Goal: Information Seeking & Learning: Understand process/instructions

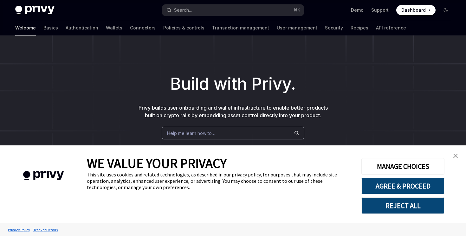
click at [383, 203] on button "REJECT ALL" at bounding box center [403, 206] width 83 height 16
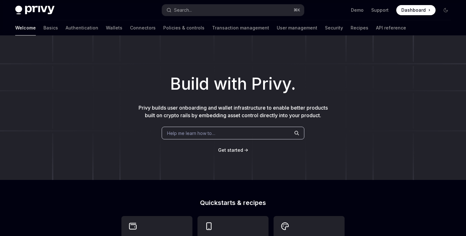
click at [409, 13] on span at bounding box center [416, 10] width 39 height 10
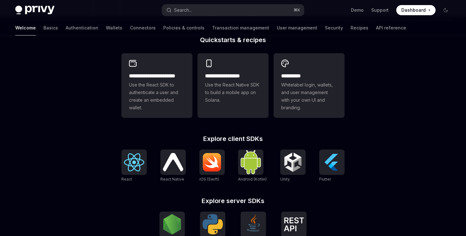
scroll to position [202, 0]
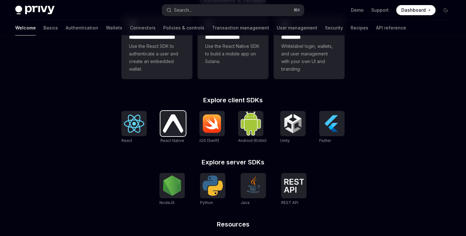
click at [170, 133] on div at bounding box center [173, 123] width 25 height 25
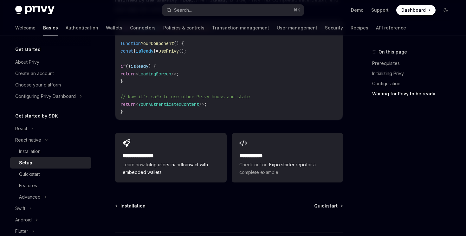
scroll to position [641, 0]
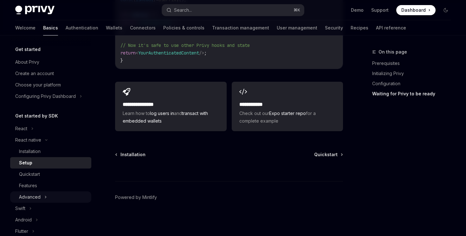
click at [53, 198] on div "Advanced" at bounding box center [50, 197] width 81 height 11
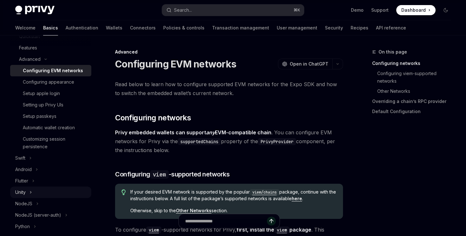
scroll to position [130, 0]
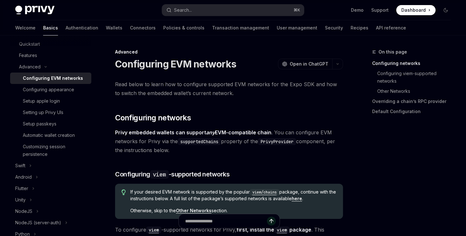
click at [47, 12] on img at bounding box center [34, 10] width 39 height 9
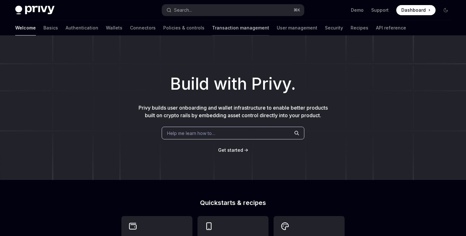
click at [214, 28] on link "Transaction management" at bounding box center [240, 27] width 57 height 15
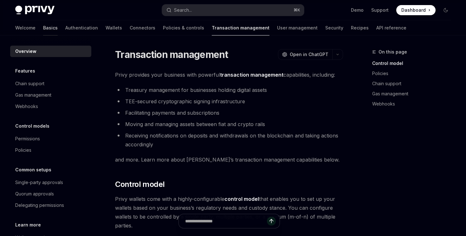
click at [43, 33] on link "Basics" at bounding box center [50, 27] width 15 height 15
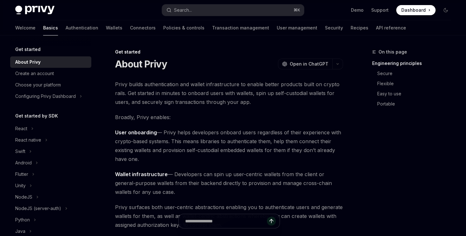
click at [39, 18] on div "Privy Docs home page Search... ⌘ K Demo Support Dashboard Dashboard Search..." at bounding box center [233, 10] width 436 height 20
click at [39, 12] on img at bounding box center [34, 10] width 39 height 9
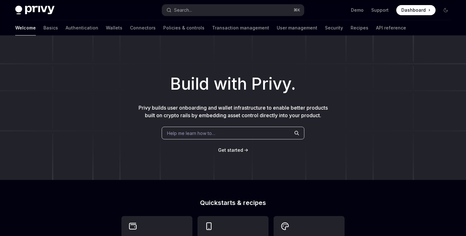
type textarea "*"
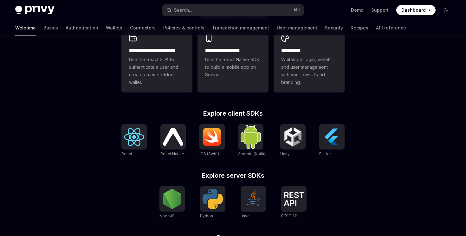
scroll to position [267, 0]
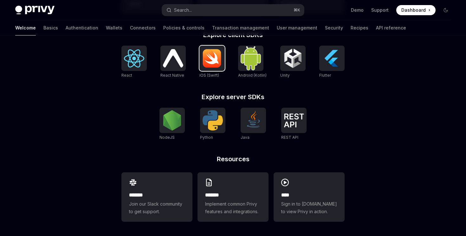
click at [218, 71] on div at bounding box center [212, 58] width 25 height 25
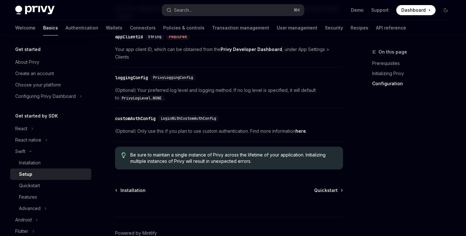
scroll to position [366, 0]
click at [56, 189] on div "Quickstart" at bounding box center [53, 186] width 69 height 8
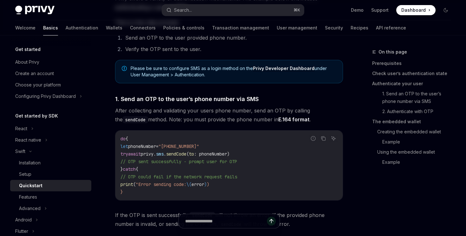
click at [36, 185] on div "Quickstart" at bounding box center [30, 186] width 23 height 8
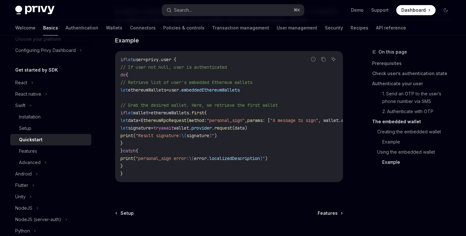
scroll to position [1368, 0]
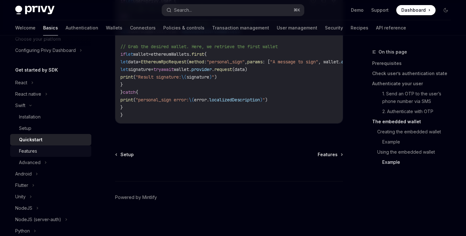
click at [63, 149] on div "Features" at bounding box center [53, 152] width 69 height 8
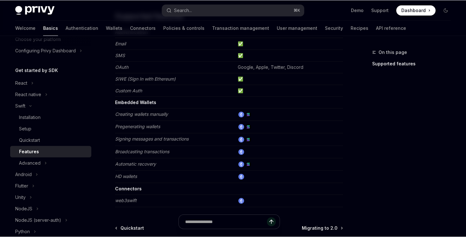
scroll to position [81, 0]
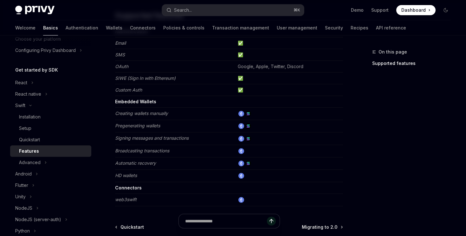
click at [138, 154] on td "Broadcasting transactions" at bounding box center [175, 151] width 120 height 12
click at [138, 141] on td "Signing messages and transactions" at bounding box center [175, 139] width 120 height 12
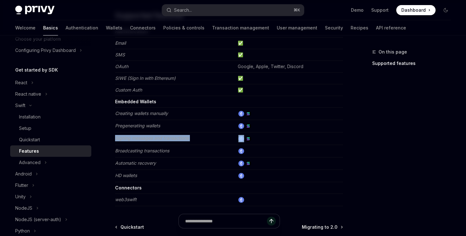
click at [138, 141] on td "Signing messages and transactions" at bounding box center [175, 139] width 120 height 12
click at [136, 129] on td "Pregenerating wallets" at bounding box center [175, 126] width 120 height 12
click at [142, 110] on td "Creating wallets manually" at bounding box center [175, 114] width 120 height 12
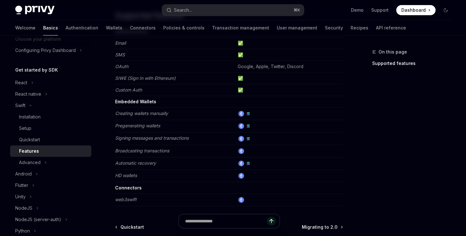
click at [142, 110] on td "Creating wallets manually" at bounding box center [175, 114] width 120 height 12
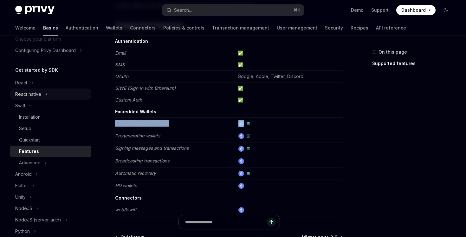
scroll to position [43, 0]
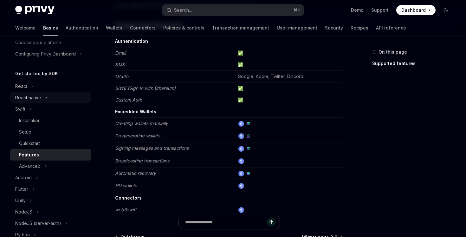
click at [58, 97] on div "React native" at bounding box center [50, 97] width 81 height 11
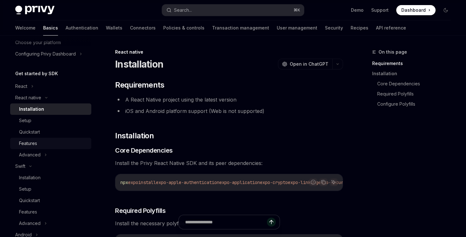
click at [55, 143] on div "Features" at bounding box center [53, 144] width 69 height 8
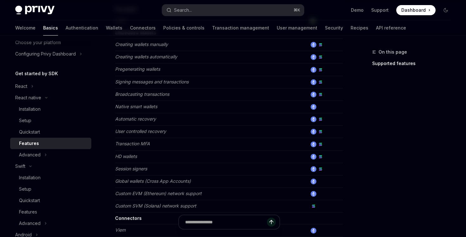
scroll to position [209, 0]
click at [129, 104] on em "Native smart wallets" at bounding box center [136, 105] width 42 height 5
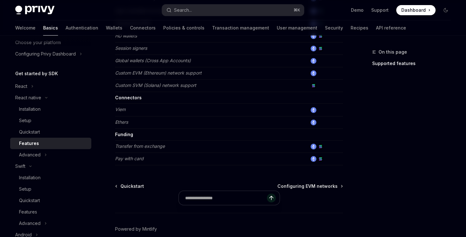
scroll to position [360, 0]
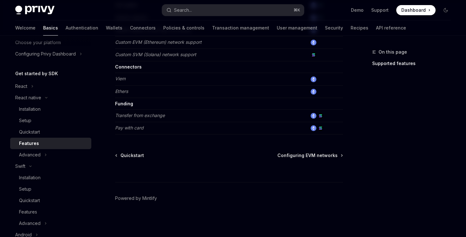
click at [131, 118] on em "Transfer from exchange" at bounding box center [140, 115] width 50 height 5
click at [132, 117] on em "Transfer from exchange" at bounding box center [140, 115] width 50 height 5
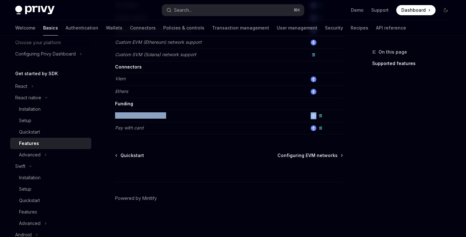
click at [132, 117] on em "Transfer from exchange" at bounding box center [140, 115] width 50 height 5
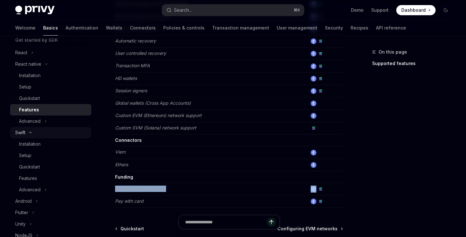
scroll to position [81, 0]
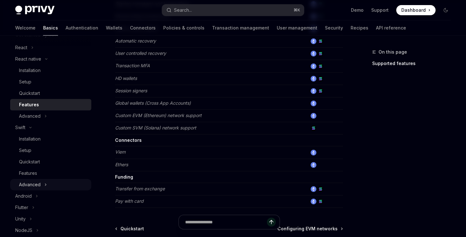
click at [64, 183] on div "Advanced" at bounding box center [50, 184] width 81 height 11
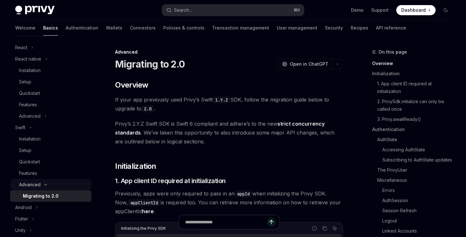
scroll to position [90, 0]
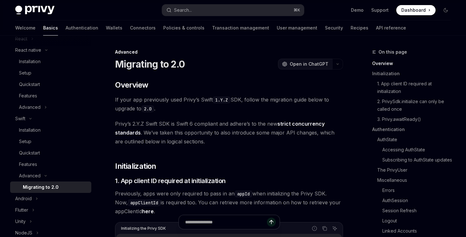
click at [299, 65] on span "Open in ChatGPT" at bounding box center [309, 64] width 39 height 6
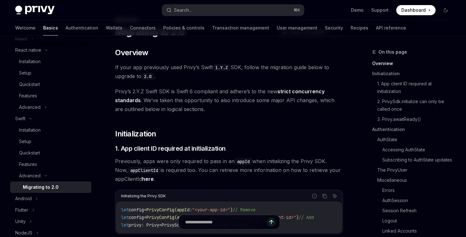
scroll to position [38, 0]
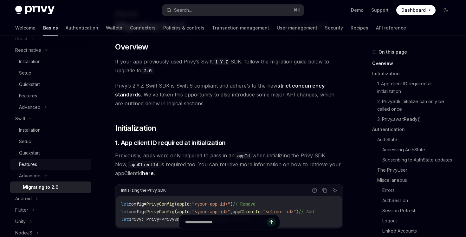
click at [48, 163] on div "Features" at bounding box center [53, 165] width 69 height 8
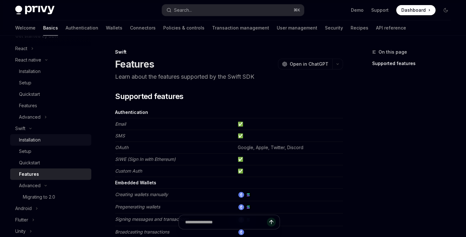
scroll to position [81, 0]
click at [32, 129] on icon at bounding box center [31, 128] width 8 height 3
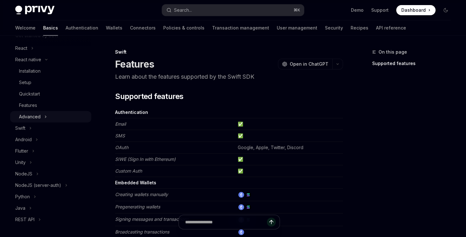
click at [43, 119] on div "Advanced" at bounding box center [50, 116] width 81 height 11
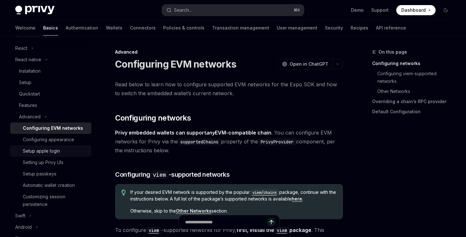
click at [54, 148] on div "Setup apple login" at bounding box center [41, 151] width 37 height 8
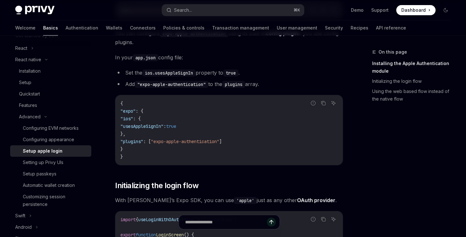
scroll to position [172, 0]
click at [72, 158] on link "Setting up Privy UIs" at bounding box center [50, 162] width 81 height 11
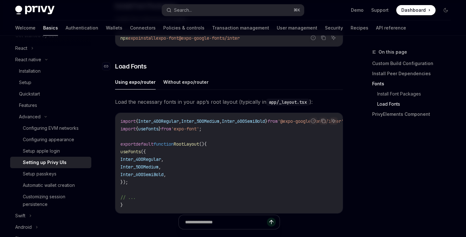
scroll to position [278, 0]
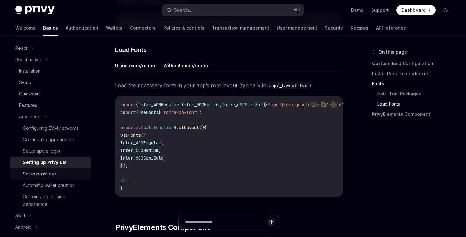
click at [56, 173] on div "Setup passkeys" at bounding box center [55, 174] width 65 height 8
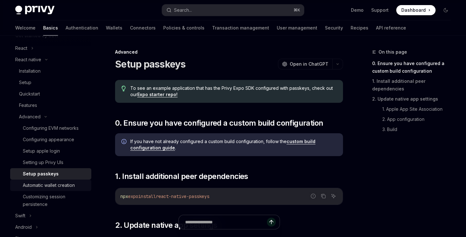
click at [55, 186] on div "Automatic wallet creation" at bounding box center [49, 185] width 52 height 8
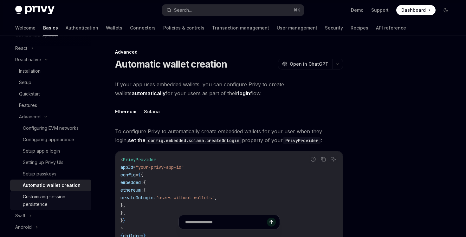
click at [57, 197] on div "Customizing session persistence" at bounding box center [55, 200] width 65 height 15
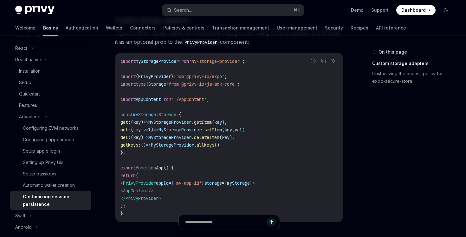
scroll to position [70, 0]
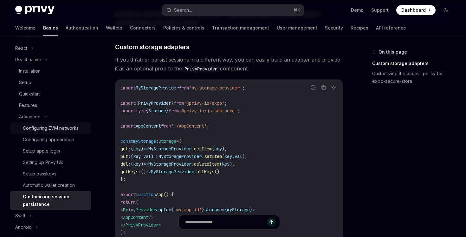
click at [65, 131] on div "Configuring EVM networks" at bounding box center [51, 128] width 56 height 8
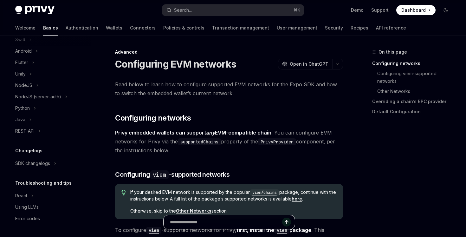
click at [198, 218] on input "text" at bounding box center [226, 222] width 112 height 14
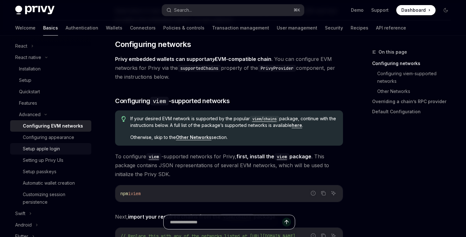
scroll to position [83, 0]
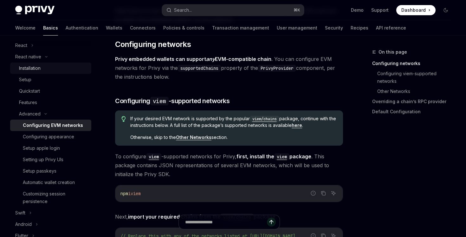
click at [56, 69] on div "Installation" at bounding box center [53, 68] width 69 height 8
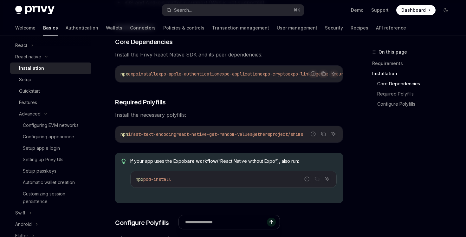
scroll to position [110, 0]
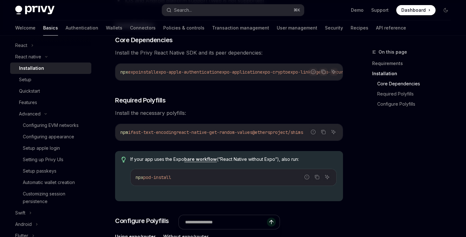
click at [161, 155] on div "If your app uses the Expo bare workflow (“React Native without Expo”), also run…" at bounding box center [229, 176] width 228 height 50
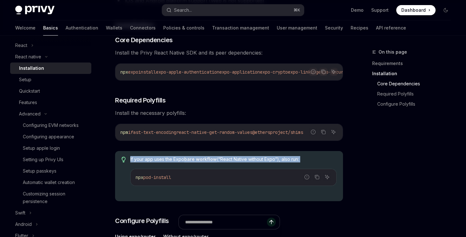
click at [161, 155] on div "If your app uses the Expo bare workflow (“React Native without Expo”), also run…" at bounding box center [229, 176] width 228 height 50
click at [160, 161] on span "If your app uses the Expo bare workflow (“React Native without Expo”), also run:" at bounding box center [233, 159] width 207 height 6
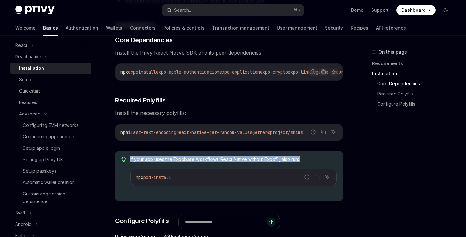
click at [160, 161] on span "If your app uses the Expo bare workflow (“React Native without Expo”), also run:" at bounding box center [233, 159] width 207 height 6
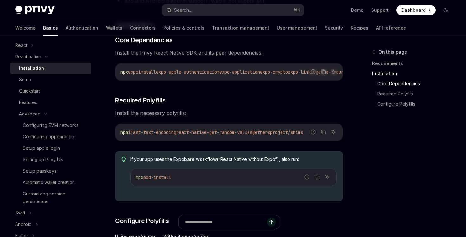
click at [269, 157] on span "If your app uses the Expo bare workflow (“React Native without Expo”), also run:" at bounding box center [233, 159] width 207 height 6
click at [274, 158] on span "If your app uses the Expo bare workflow (“React Native without Expo”), also run:" at bounding box center [233, 159] width 207 height 6
click at [268, 159] on span "If your app uses the Expo bare workflow (“React Native without Expo”), also run:" at bounding box center [233, 159] width 207 height 6
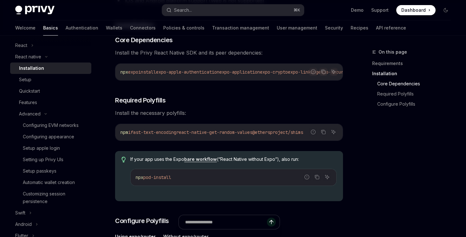
click at [268, 159] on span "If your app uses the Expo bare workflow (“React Native without Expo”), also run:" at bounding box center [233, 159] width 207 height 6
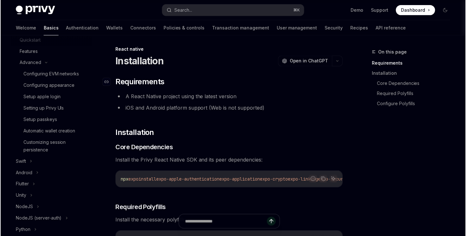
scroll to position [1, 0]
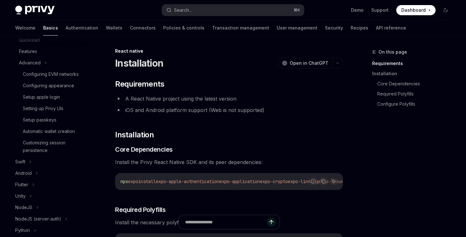
click at [197, 97] on li "A React Native project using the latest version" at bounding box center [229, 98] width 228 height 9
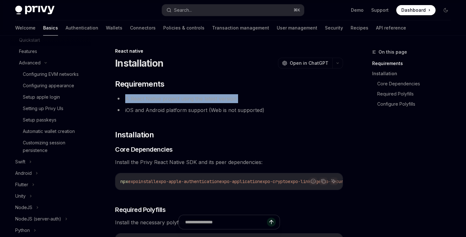
click at [197, 97] on li "A React Native project using the latest version" at bounding box center [229, 98] width 228 height 9
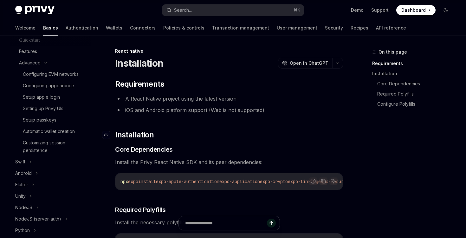
drag, startPoint x: 342, startPoint y: 3, endPoint x: 329, endPoint y: 131, distance: 128.5
click at [329, 131] on h2 "​ Installation" at bounding box center [229, 135] width 228 height 10
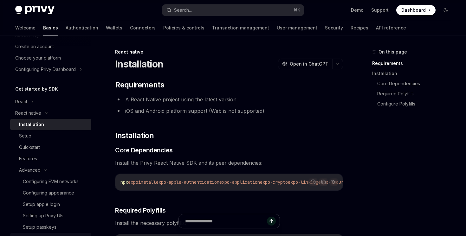
scroll to position [44, 0]
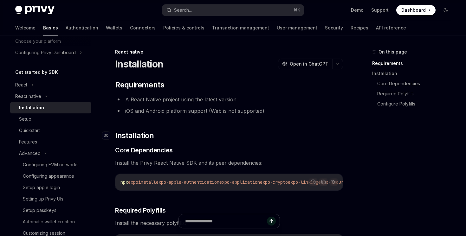
click at [168, 135] on h2 "​ Installation" at bounding box center [229, 136] width 228 height 10
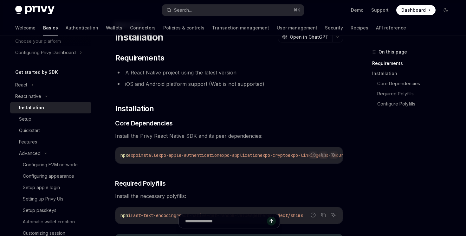
scroll to position [31, 0]
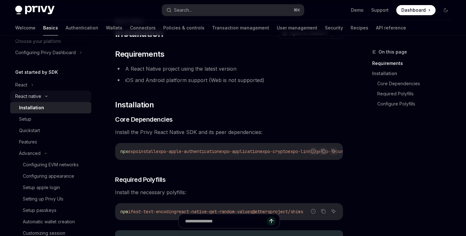
click at [33, 95] on div "React native" at bounding box center [28, 97] width 26 height 8
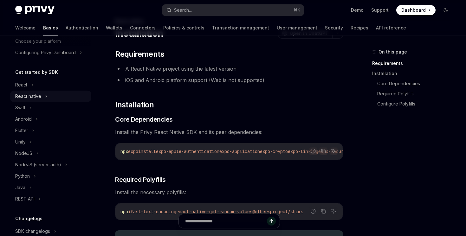
click at [33, 95] on div "React native" at bounding box center [28, 97] width 26 height 8
click at [32, 103] on div "Swift" at bounding box center [50, 107] width 81 height 11
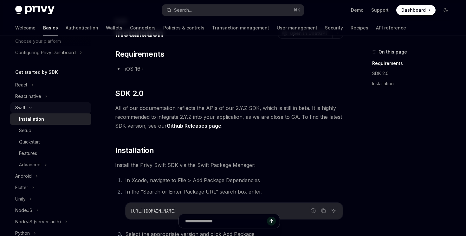
click at [30, 110] on div "Swift" at bounding box center [50, 107] width 81 height 11
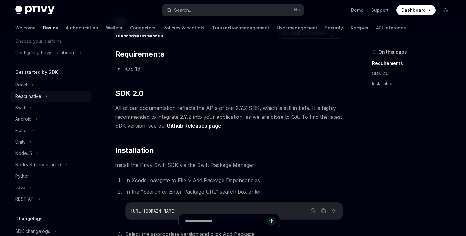
click at [35, 96] on div "React native" at bounding box center [28, 97] width 26 height 8
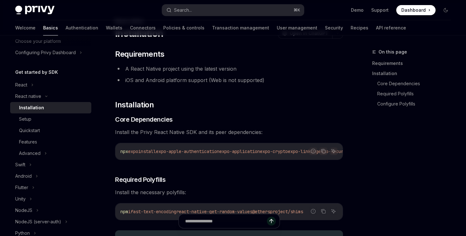
click at [33, 108] on div "Installation" at bounding box center [31, 108] width 25 height 8
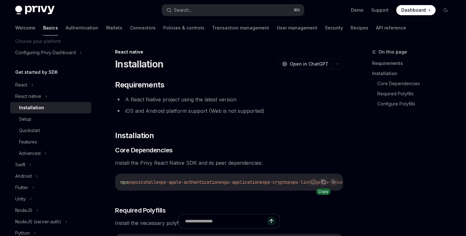
click at [323, 183] on icon "Copy the contents from the code block" at bounding box center [323, 182] width 5 height 5
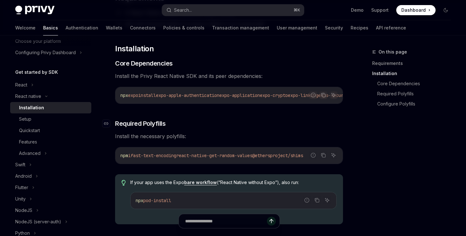
scroll to position [89, 0]
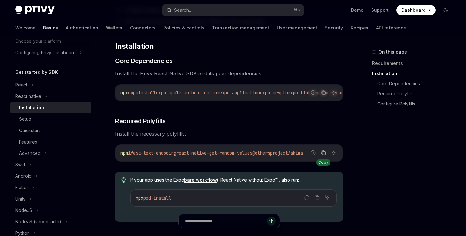
click at [323, 153] on icon "Copy the contents from the code block" at bounding box center [324, 153] width 3 height 3
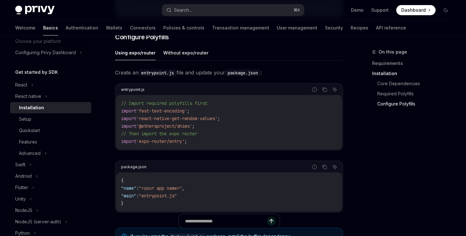
scroll to position [295, 0]
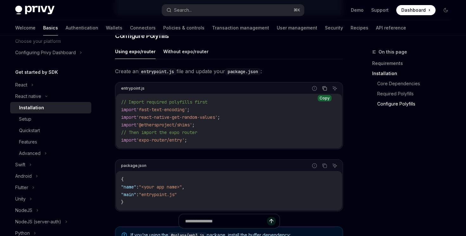
click at [324, 90] on icon "Copy the contents from the code block" at bounding box center [324, 88] width 5 height 5
drag, startPoint x: 128, startPoint y: 195, endPoint x: 189, endPoint y: 197, distance: 61.6
click at [189, 197] on code "{ "name" : "<your app name>" , "main" : "entrypoint.js" }" at bounding box center [229, 191] width 216 height 30
copy span ""main" : "entrypoint.js""
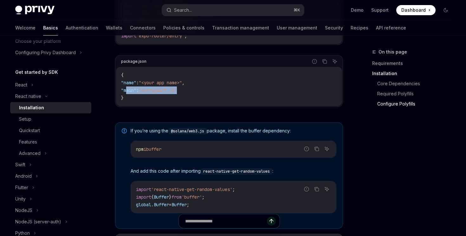
scroll to position [517, 0]
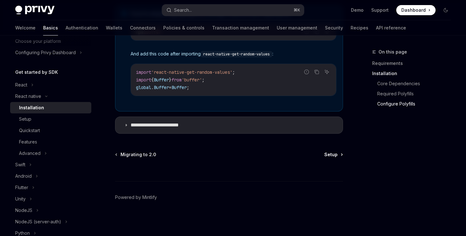
click at [338, 155] on link "Setup" at bounding box center [334, 155] width 18 height 6
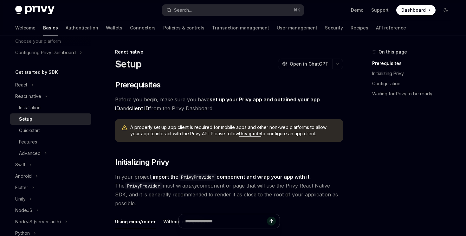
click at [409, 10] on span "Dashboard" at bounding box center [414, 10] width 24 height 6
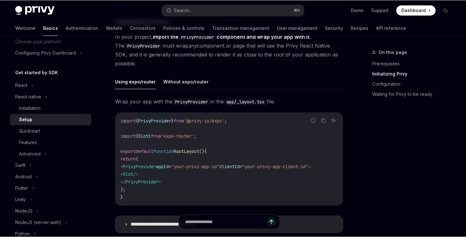
scroll to position [141, 0]
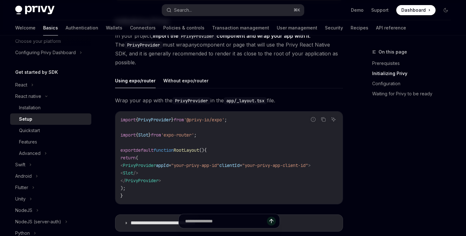
click at [194, 101] on code "PrivyProvider" at bounding box center [192, 100] width 38 height 7
click at [238, 102] on code "app/_layout.tsx" at bounding box center [245, 100] width 43 height 7
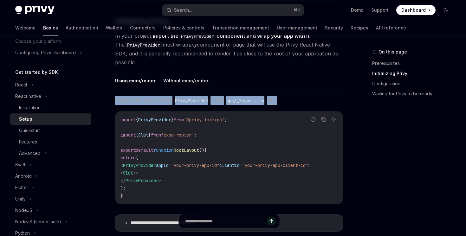
click at [238, 102] on code "app/_layout.tsx" at bounding box center [245, 100] width 43 height 7
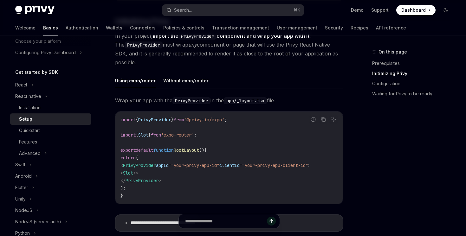
type textarea "*"
click at [324, 121] on icon "Copy the contents from the code block" at bounding box center [323, 119] width 5 height 5
click at [144, 166] on span "PrivyProvider" at bounding box center [139, 166] width 33 height 6
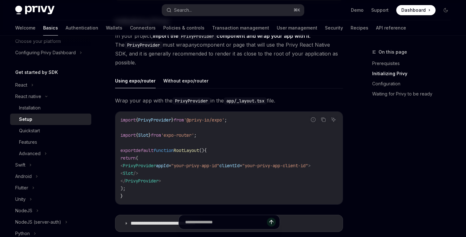
click at [174, 121] on span "}" at bounding box center [172, 120] width 3 height 6
click at [174, 119] on span "}" at bounding box center [172, 120] width 3 height 6
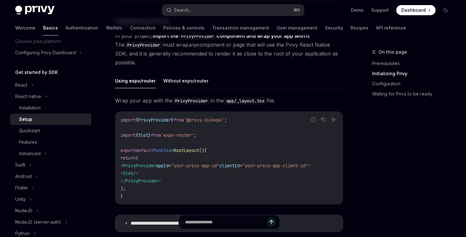
click at [169, 165] on span "appId" at bounding box center [162, 166] width 13 height 6
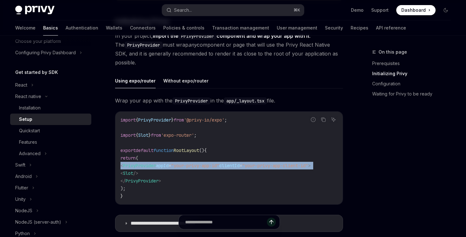
click at [169, 165] on span "appId" at bounding box center [162, 166] width 13 height 6
copy code "< PrivyProvider appId = "your-privy-app-id" clientId = "your-privy-app-client-i…"
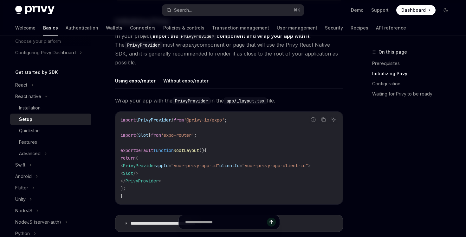
click at [162, 184] on code "import { PrivyProvider } from '@privy-io/expo' ; import { Slot } from 'expo-rou…" at bounding box center [229, 158] width 217 height 84
click at [159, 182] on span "PrivyProvider" at bounding box center [142, 181] width 33 height 6
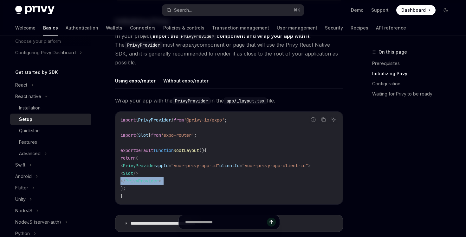
click at [159, 182] on span "PrivyProvider" at bounding box center [142, 181] width 33 height 6
copy code "</ PrivyProvider >"
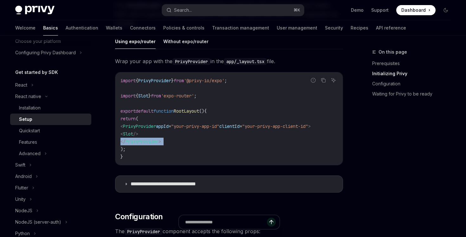
scroll to position [181, 0]
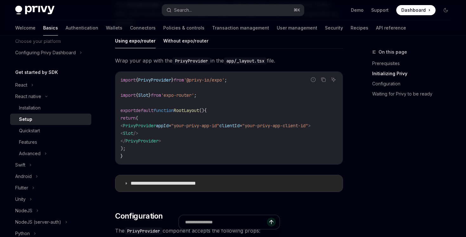
click at [127, 184] on icon at bounding box center [126, 183] width 4 height 4
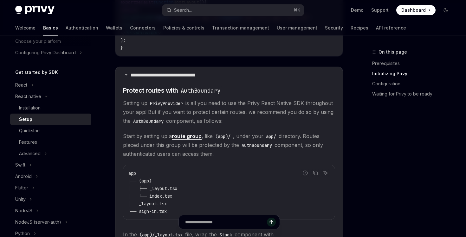
scroll to position [290, 0]
click at [127, 75] on icon at bounding box center [126, 74] width 4 height 4
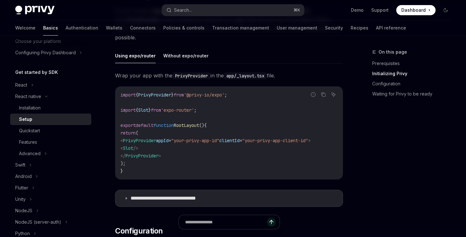
scroll to position [144, 0]
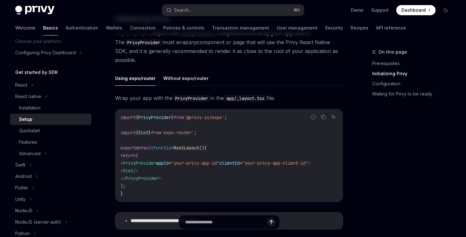
click at [133, 169] on span "Slot" at bounding box center [128, 171] width 10 height 6
copy span "Slot"
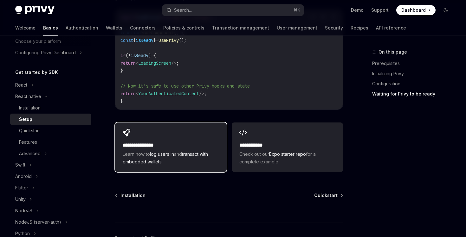
scroll to position [600, 0]
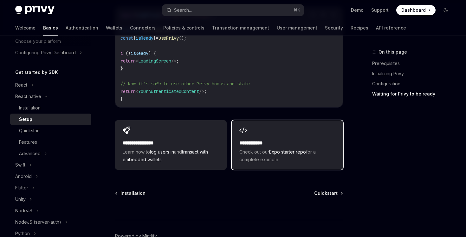
click at [262, 150] on span "Check out our Expo starter repo for a complete example" at bounding box center [287, 155] width 96 height 15
